Goal: Navigation & Orientation: Find specific page/section

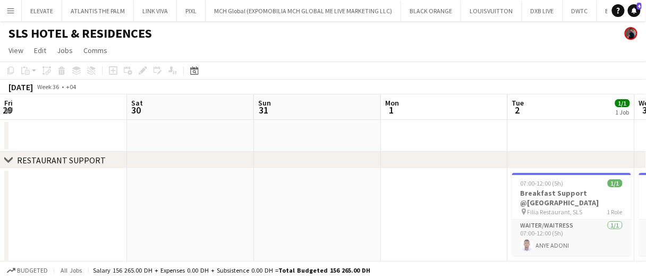
scroll to position [0, 391]
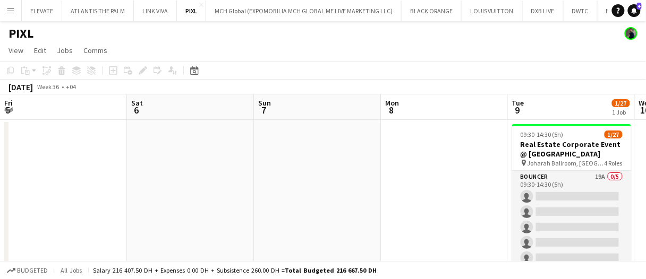
scroll to position [0, 346]
